Goal: Task Accomplishment & Management: Manage account settings

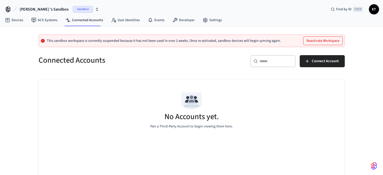
click at [40, 8] on span "[PERSON_NAME] 's Sandbox" at bounding box center [44, 9] width 49 height 6
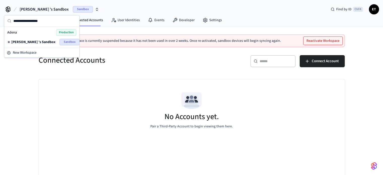
click at [40, 34] on div "Adena Production" at bounding box center [41, 32] width 69 height 7
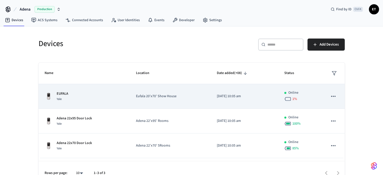
click at [193, 104] on td "Eufala 20’x70’ Show House" at bounding box center [170, 96] width 81 height 25
click at [277, 92] on td "[DATE] 10:05 am" at bounding box center [244, 96] width 67 height 25
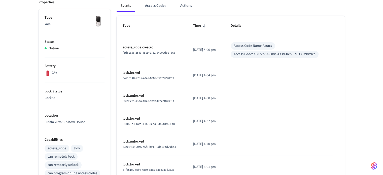
scroll to position [76, 0]
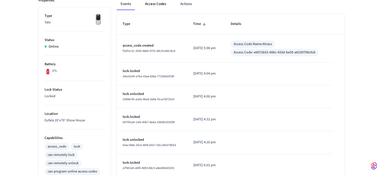
click at [157, 6] on button "Access Codes" at bounding box center [155, 4] width 29 height 12
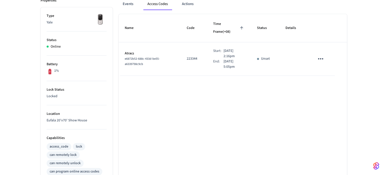
scroll to position [25, 0]
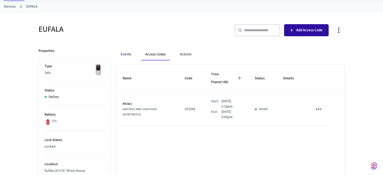
click at [304, 28] on span "Add Access Code" at bounding box center [309, 30] width 26 height 7
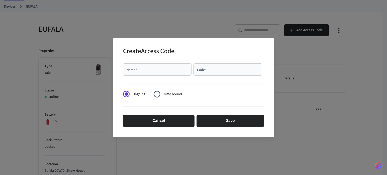
click at [149, 71] on input "Name   *" at bounding box center [157, 69] width 62 height 5
type input "*"
type input "**********"
click at [217, 70] on input "Code   *" at bounding box center [227, 69] width 62 height 5
type input "****"
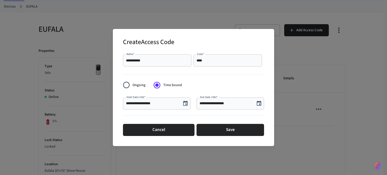
click at [159, 105] on input "**********" at bounding box center [152, 103] width 52 height 5
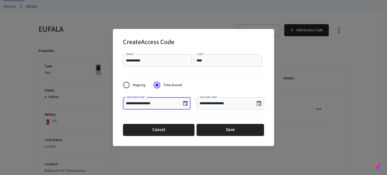
click at [186, 104] on icon "Choose date, selected date is Aug 26, 2025" at bounding box center [185, 103] width 5 height 5
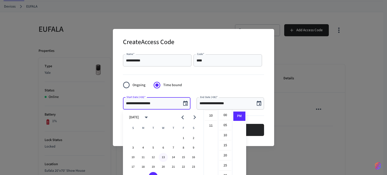
scroll to position [100, 0]
click at [194, 119] on icon "Next month" at bounding box center [194, 117] width 3 height 4
click at [184, 119] on icon "Previous month" at bounding box center [182, 118] width 8 height 8
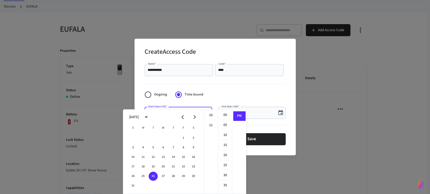
scroll to position [9, 0]
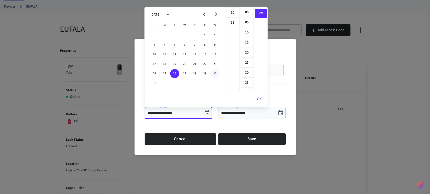
drag, startPoint x: 380, startPoint y: 16, endPoint x: 215, endPoint y: 75, distance: 174.6
click at [215, 75] on button "30" at bounding box center [214, 73] width 9 height 9
click at [230, 18] on li "02" at bounding box center [232, 19] width 12 height 10
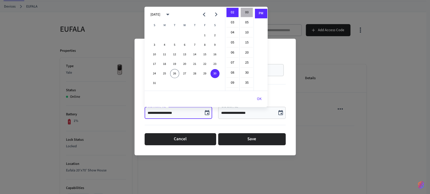
click at [246, 13] on li "00" at bounding box center [246, 13] width 12 height 10
type input "**********"
click at [256, 98] on button "OK" at bounding box center [258, 99] width 17 height 12
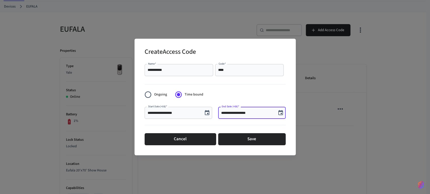
click at [239, 115] on input "**********" at bounding box center [247, 113] width 52 height 5
click at [280, 115] on icon "Choose date, selected date is Aug 26, 2025" at bounding box center [280, 112] width 5 height 5
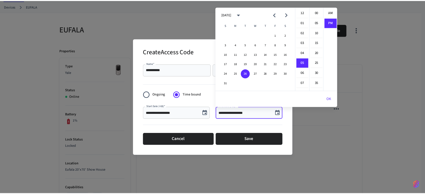
scroll to position [9, 0]
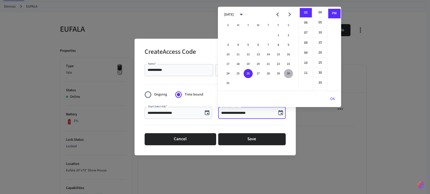
click at [287, 74] on button "30" at bounding box center [288, 73] width 9 height 9
click at [318, 12] on li "00" at bounding box center [320, 13] width 12 height 10
type input "**********"
click at [332, 100] on button "OK" at bounding box center [332, 99] width 17 height 12
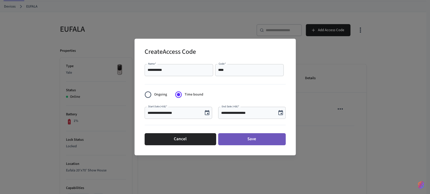
click at [257, 141] on button "Save" at bounding box center [251, 139] width 67 height 12
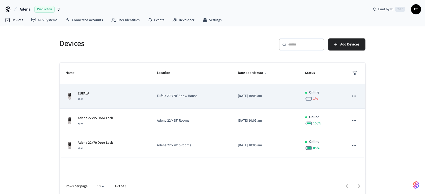
click at [355, 96] on icon "sticky table" at bounding box center [354, 96] width 7 height 7
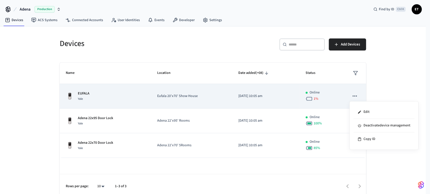
click at [355, 96] on div at bounding box center [215, 97] width 430 height 194
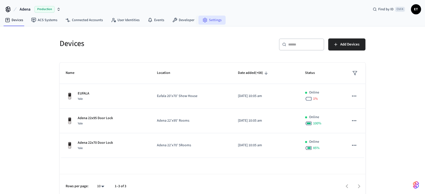
click at [205, 20] on icon at bounding box center [205, 20] width 5 height 5
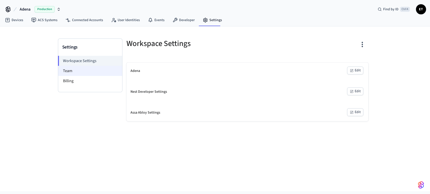
click at [94, 72] on li "Team" at bounding box center [90, 71] width 64 height 10
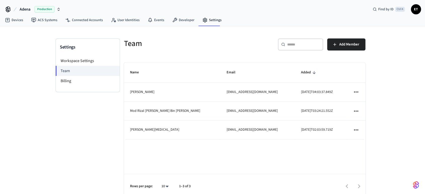
click at [354, 92] on icon "sticky table" at bounding box center [356, 92] width 7 height 7
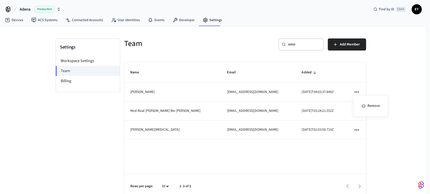
click at [354, 92] on div at bounding box center [215, 97] width 430 height 194
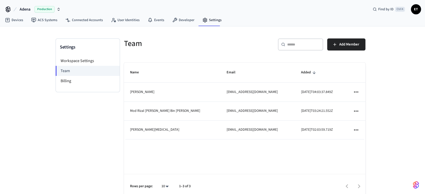
click at [34, 10] on button "Adena Production" at bounding box center [40, 9] width 44 height 11
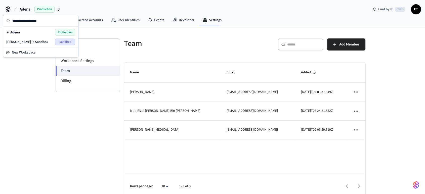
click at [31, 32] on div "Adena Production" at bounding box center [40, 32] width 69 height 7
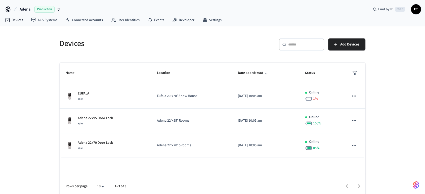
scroll to position [4, 0]
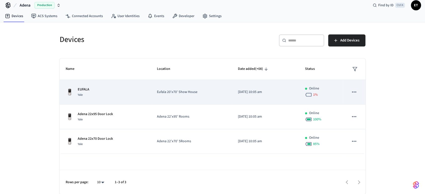
click at [187, 98] on td "Eufala 20’x70’ Show House" at bounding box center [191, 92] width 81 height 25
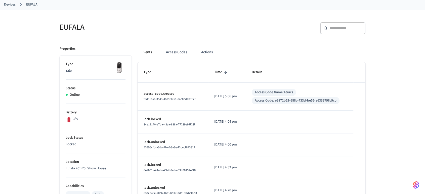
scroll to position [28, 0]
click at [171, 53] on button "Access Codes" at bounding box center [176, 52] width 29 height 12
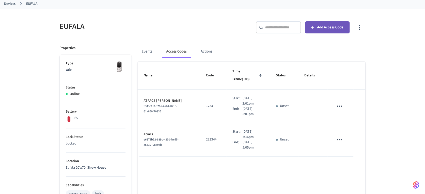
click at [320, 24] on span "Add Access Code" at bounding box center [330, 27] width 26 height 7
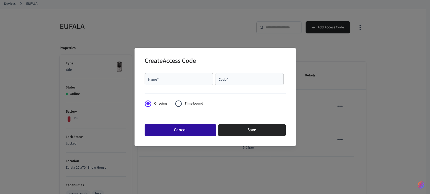
click at [193, 134] on button "Cancel" at bounding box center [179, 130] width 71 height 12
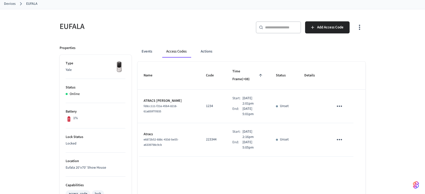
click at [341, 102] on icon "sticky table" at bounding box center [340, 106] width 8 height 8
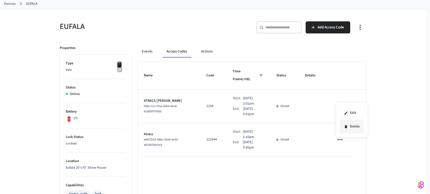
click at [350, 131] on li "Delete" at bounding box center [352, 126] width 24 height 13
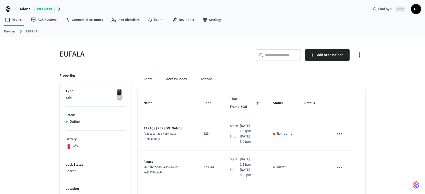
scroll to position [0, 0]
click at [28, 8] on span "Adena" at bounding box center [25, 9] width 11 height 6
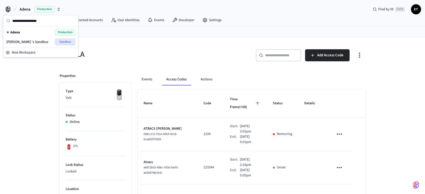
click at [32, 32] on div "Adena Production" at bounding box center [40, 32] width 69 height 7
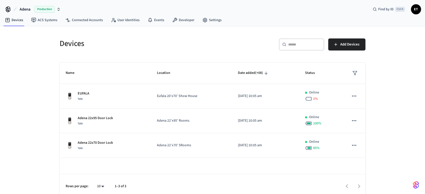
scroll to position [4, 0]
